Goal: Task Accomplishment & Management: Use online tool/utility

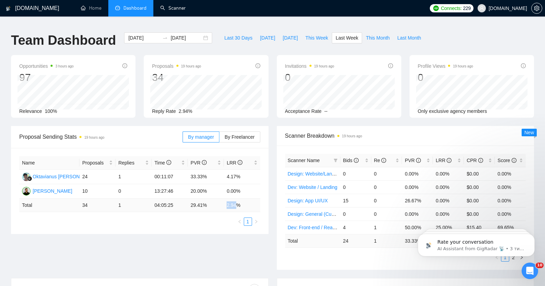
click at [174, 8] on link "Scanner" at bounding box center [172, 8] width 25 height 6
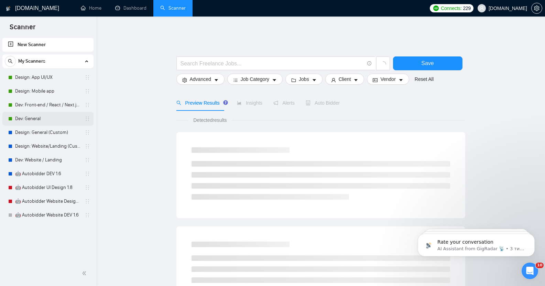
click at [40, 115] on link "Dev: General" at bounding box center [47, 119] width 65 height 14
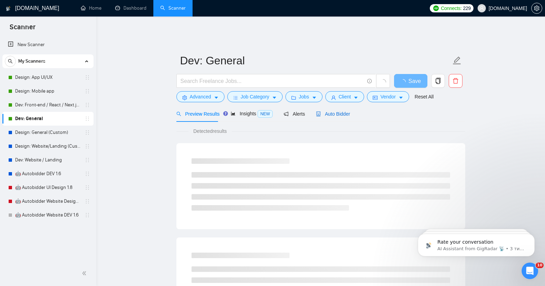
click at [338, 111] on span "Auto Bidder" at bounding box center [333, 114] width 34 height 6
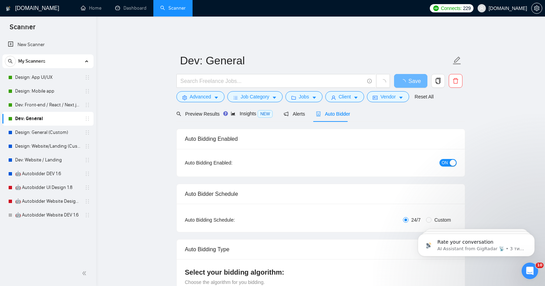
checkbox input "true"
click at [449, 161] on button "ON" at bounding box center [448, 163] width 17 height 8
click at [410, 77] on span "Save" at bounding box center [410, 81] width 12 height 9
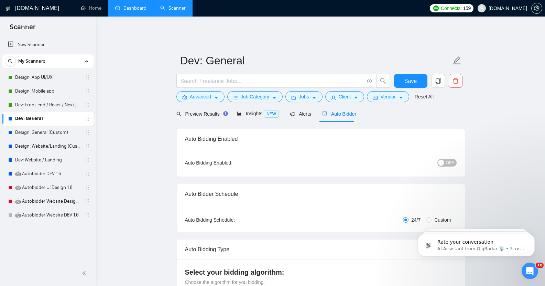
click at [136, 8] on link "Dashboard" at bounding box center [130, 8] width 31 height 6
